Goal: Check status: Check status

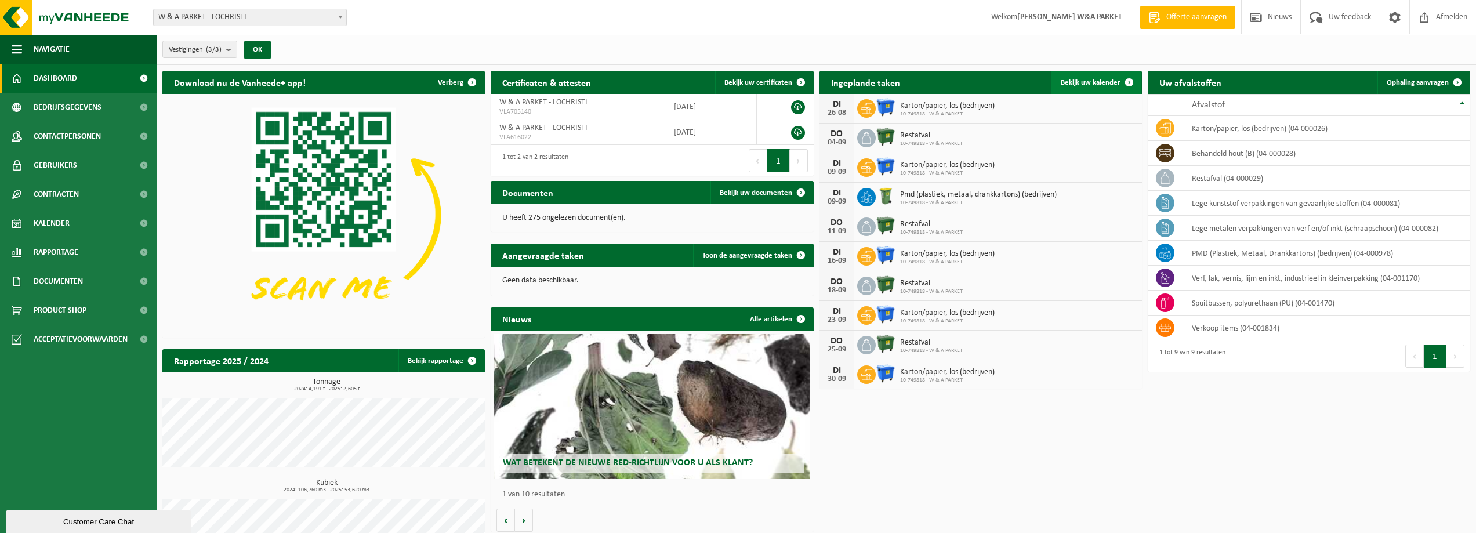
click at [1100, 84] on span "Bekijk uw kalender" at bounding box center [1091, 83] width 60 height 8
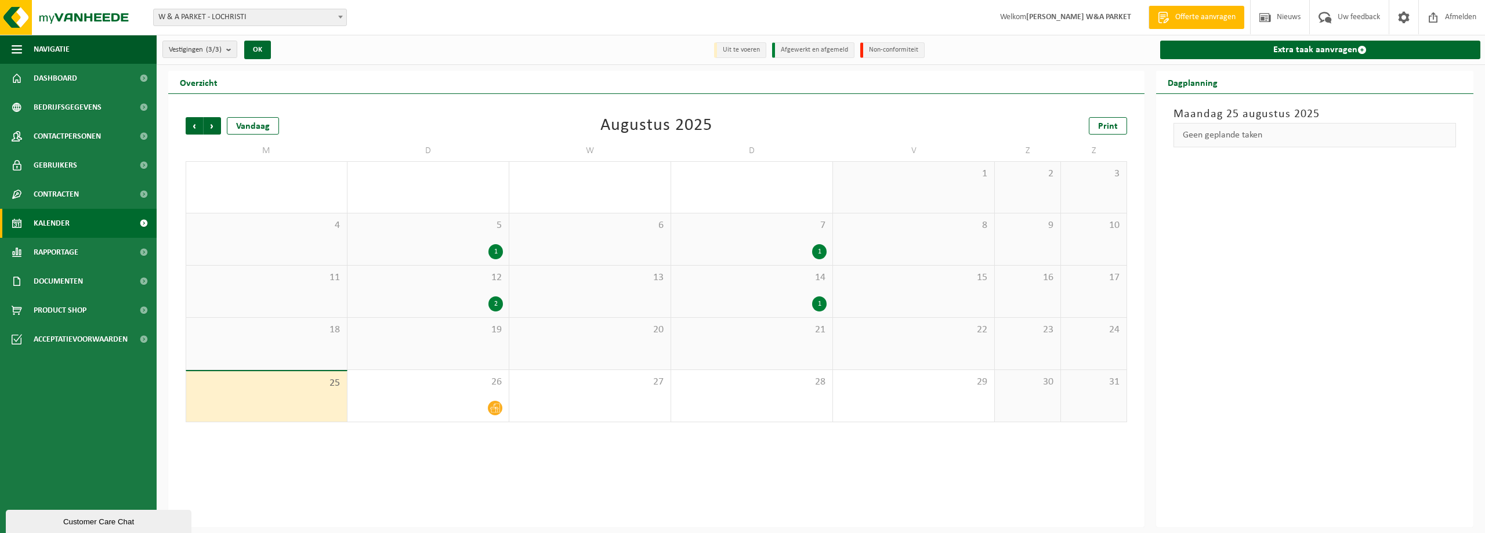
click at [498, 305] on div "2" at bounding box center [495, 303] width 15 height 15
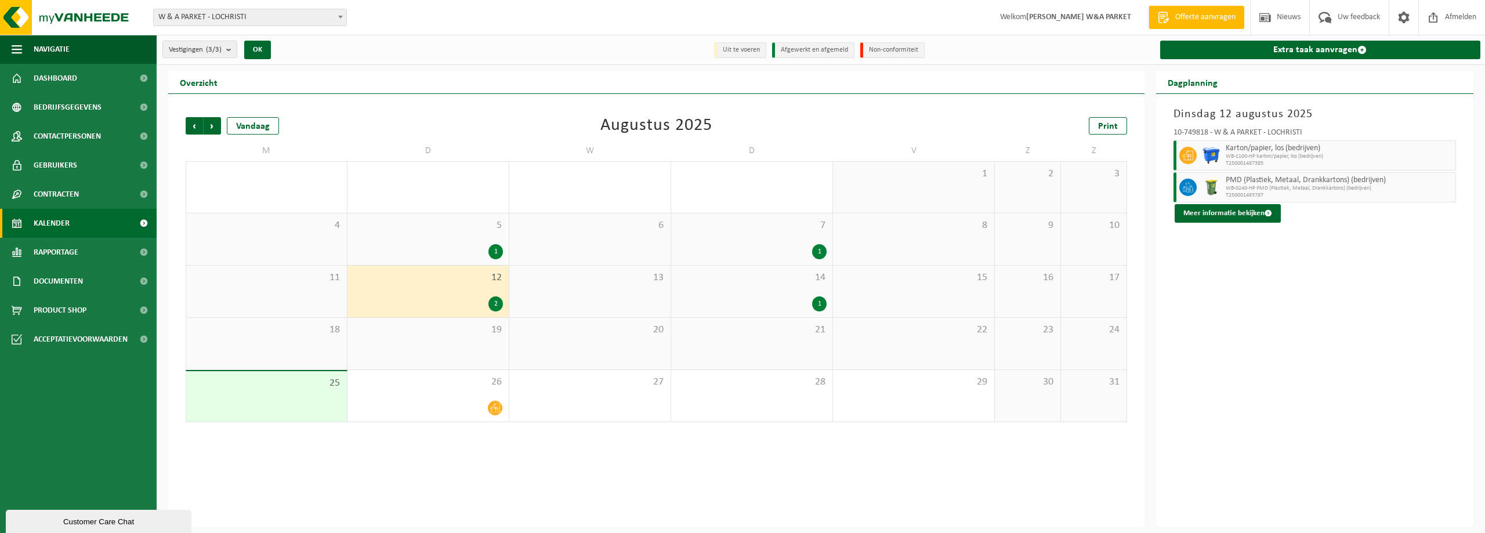
click at [498, 306] on div "2" at bounding box center [495, 303] width 15 height 15
